Goal: Register for event/course

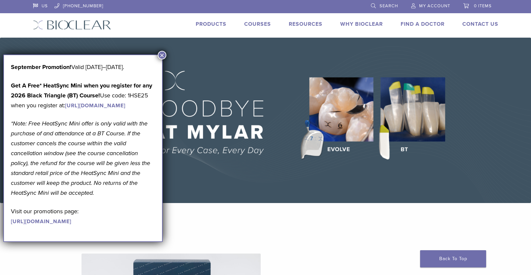
click at [162, 55] on button "×" at bounding box center [162, 55] width 9 height 9
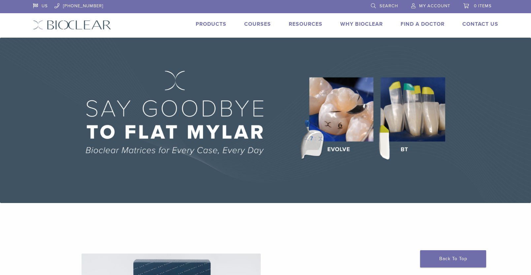
click at [411, 23] on link "Find A Doctor" at bounding box center [422, 24] width 44 height 7
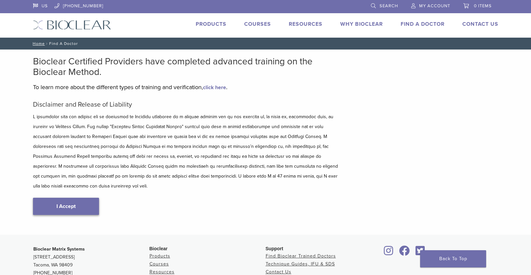
type input "*****"
click at [49, 204] on link "I Accept" at bounding box center [66, 206] width 66 height 17
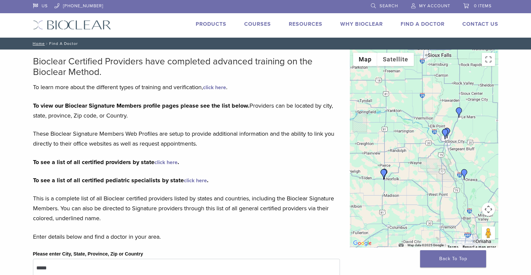
click at [460, 112] on img "Dr. Greg Jeneary" at bounding box center [459, 112] width 11 height 11
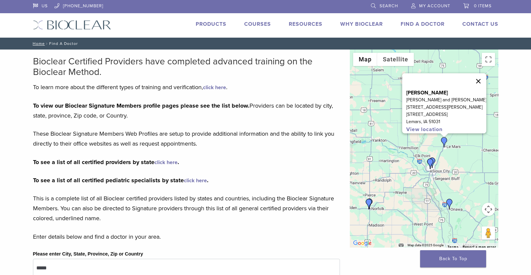
click at [473, 76] on button "Close" at bounding box center [478, 81] width 16 height 16
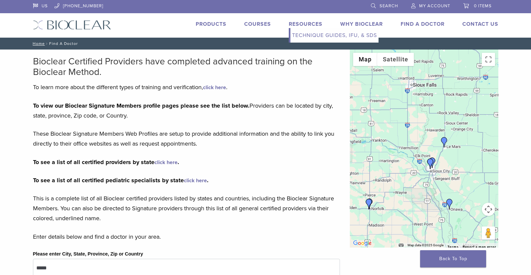
click at [302, 22] on link "Resources" at bounding box center [306, 24] width 34 height 7
click at [304, 34] on link "Technique Guides, IFU, & SDS" at bounding box center [334, 35] width 88 height 15
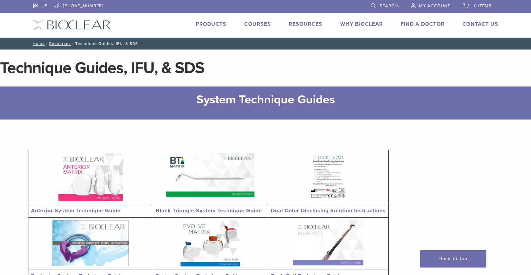
click at [245, 26] on link "Courses" at bounding box center [257, 24] width 27 height 7
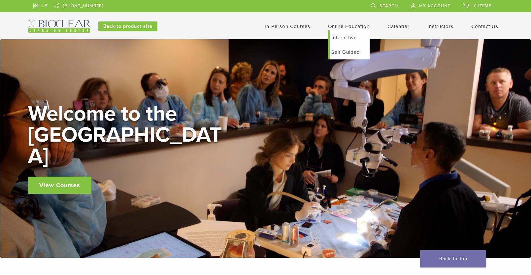
click at [339, 38] on link "Interactive" at bounding box center [350, 37] width 40 height 15
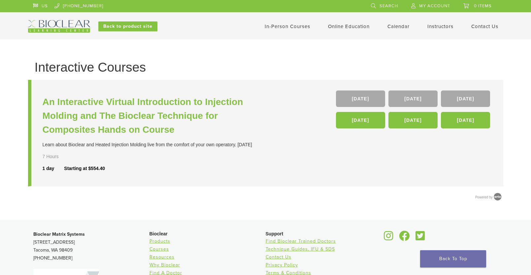
click at [293, 25] on link "In-Person Courses" at bounding box center [288, 26] width 46 height 6
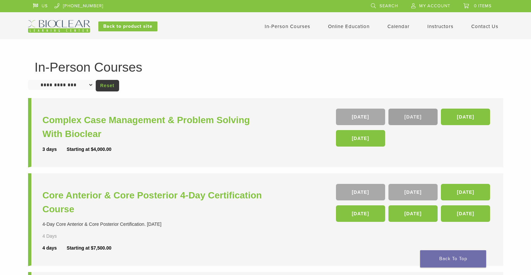
click at [425, 118] on link "09 Apr 26" at bounding box center [412, 117] width 49 height 16
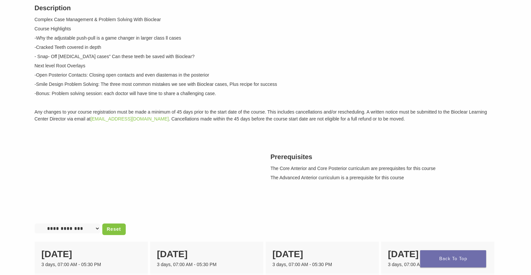
scroll to position [132, 0]
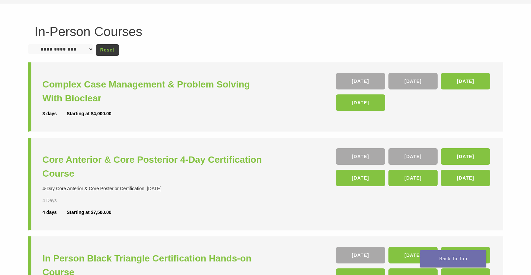
scroll to position [33, 0]
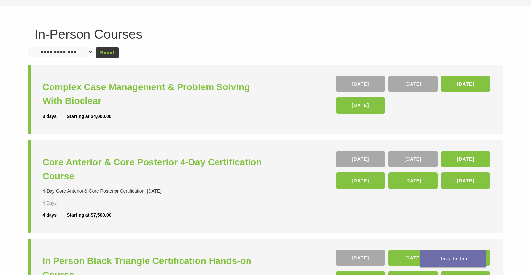
click at [187, 84] on h3 "Complex Case Management & Problem Solving With Bioclear" at bounding box center [155, 94] width 225 height 28
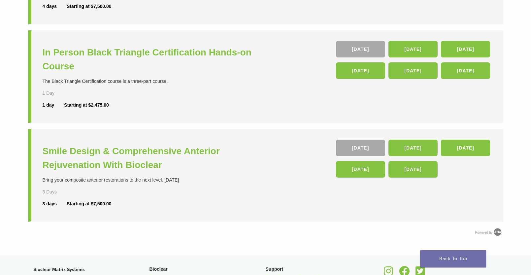
scroll to position [264, 0]
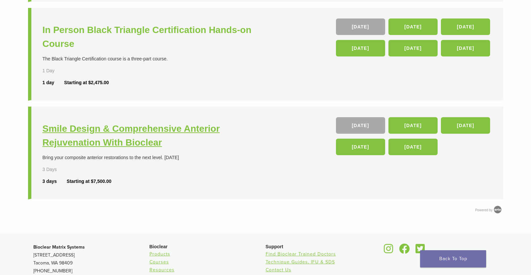
click at [83, 129] on h3 "Smile Design & Comprehensive Anterior Rejuvenation With Bioclear" at bounding box center [155, 136] width 225 height 28
